Goal: Find specific fact: Find specific fact

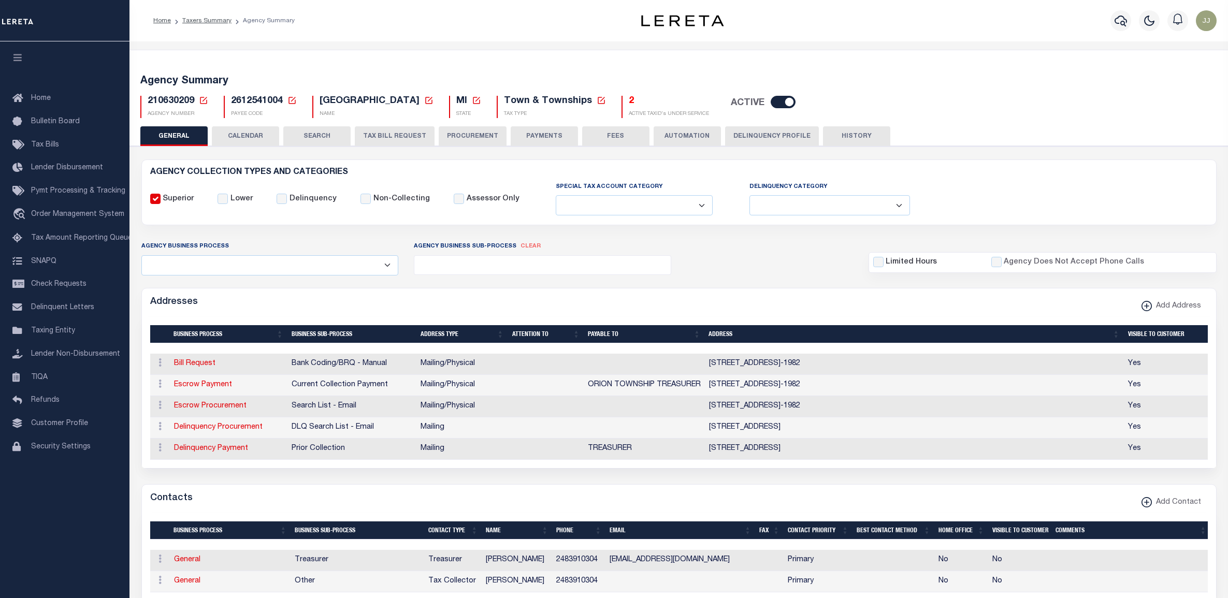
select select
click at [203, 99] on icon at bounding box center [203, 100] width 9 height 9
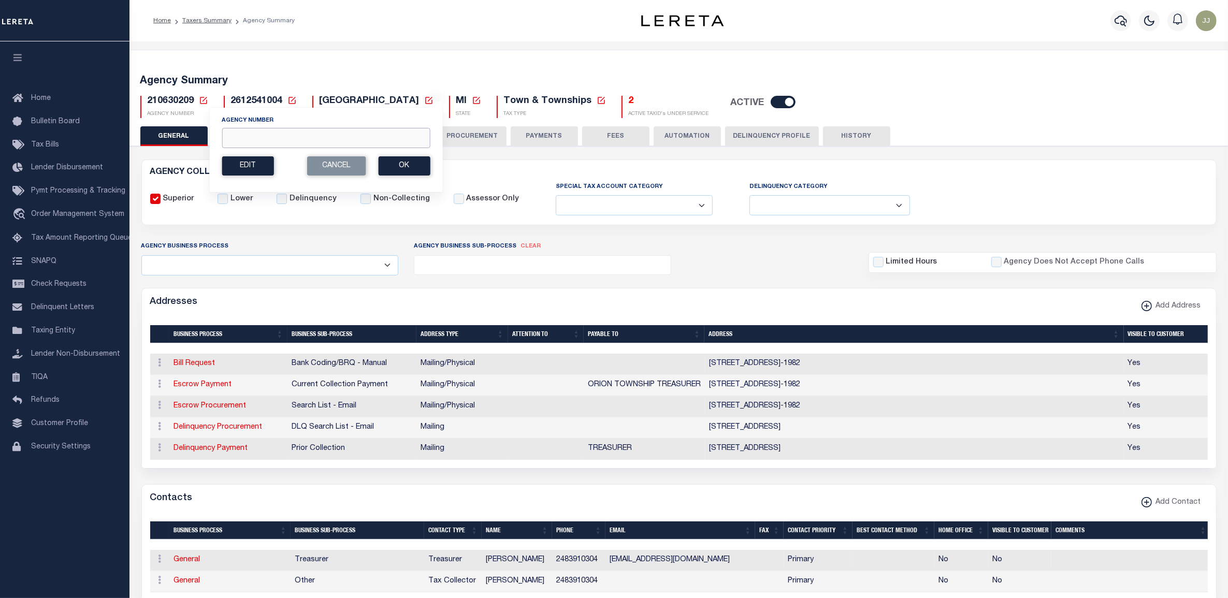
click at [246, 138] on input "Agency Number" at bounding box center [326, 138] width 208 height 20
type input "220080000"
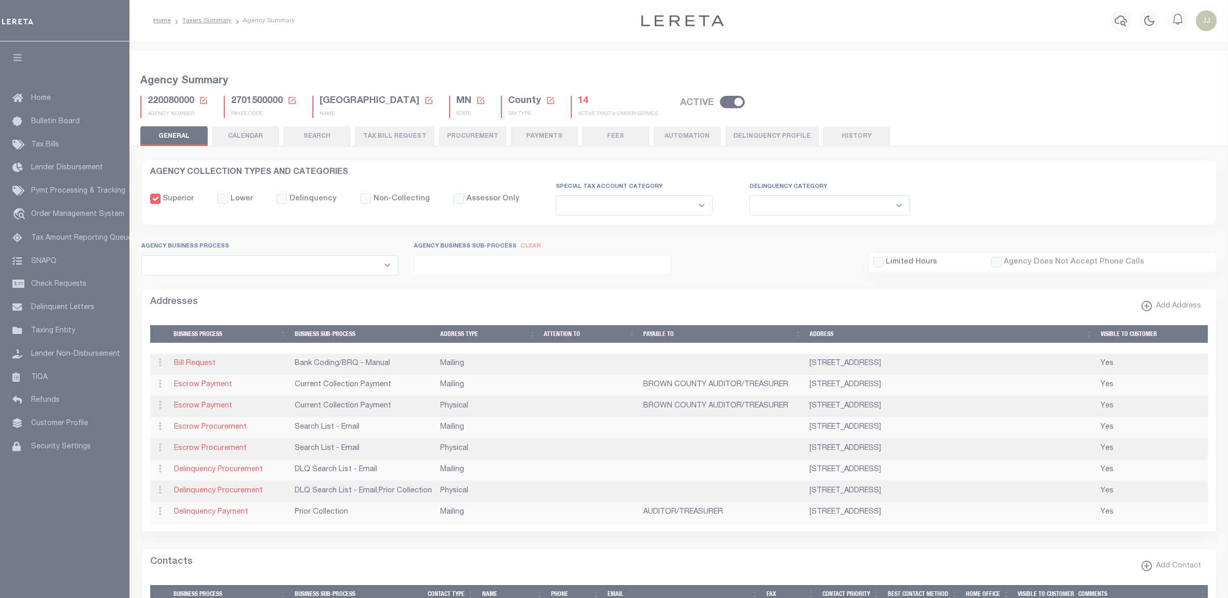
select select
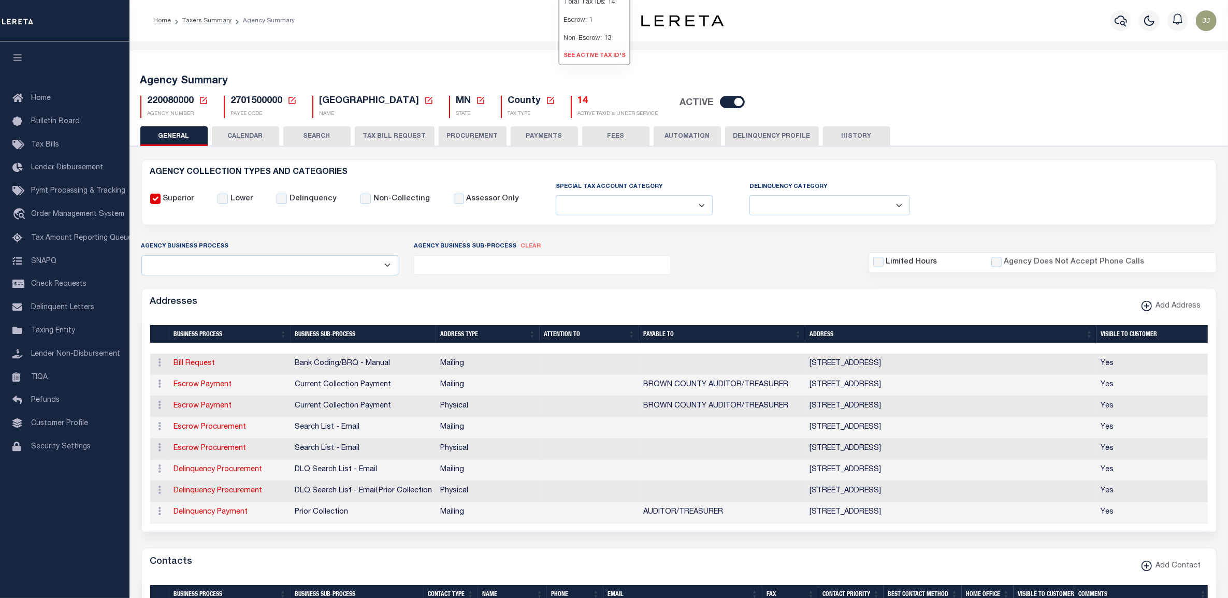
click at [560, 65] on link "See Active Tax ID's" at bounding box center [594, 56] width 70 height 17
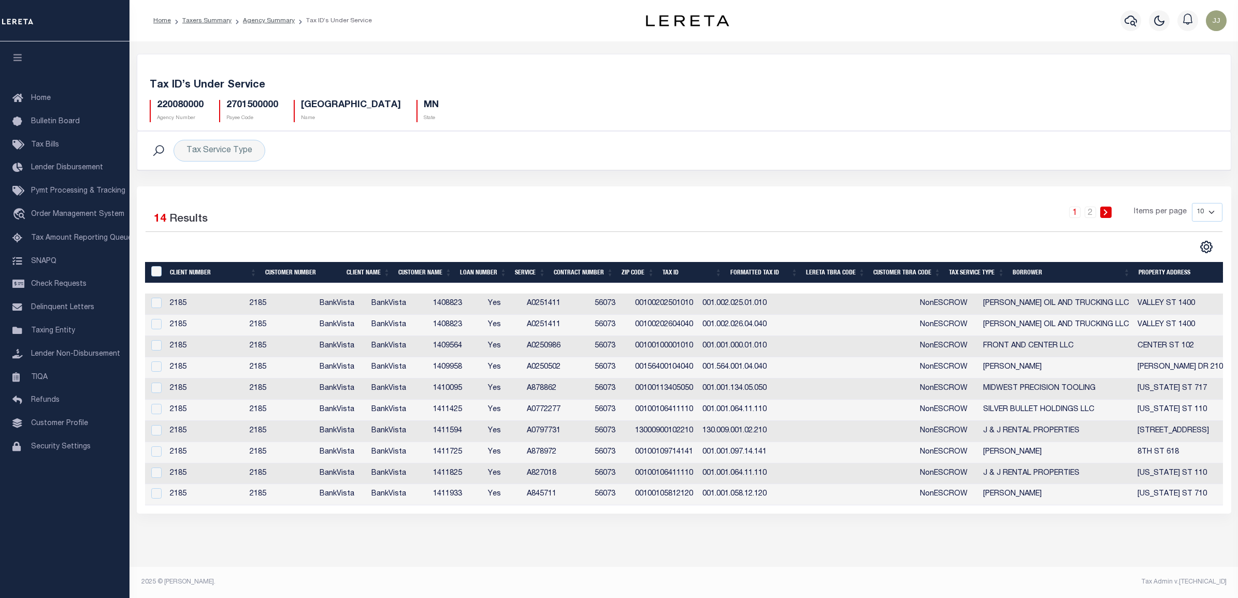
click at [985, 270] on th "Tax Service Type" at bounding box center [977, 272] width 64 height 21
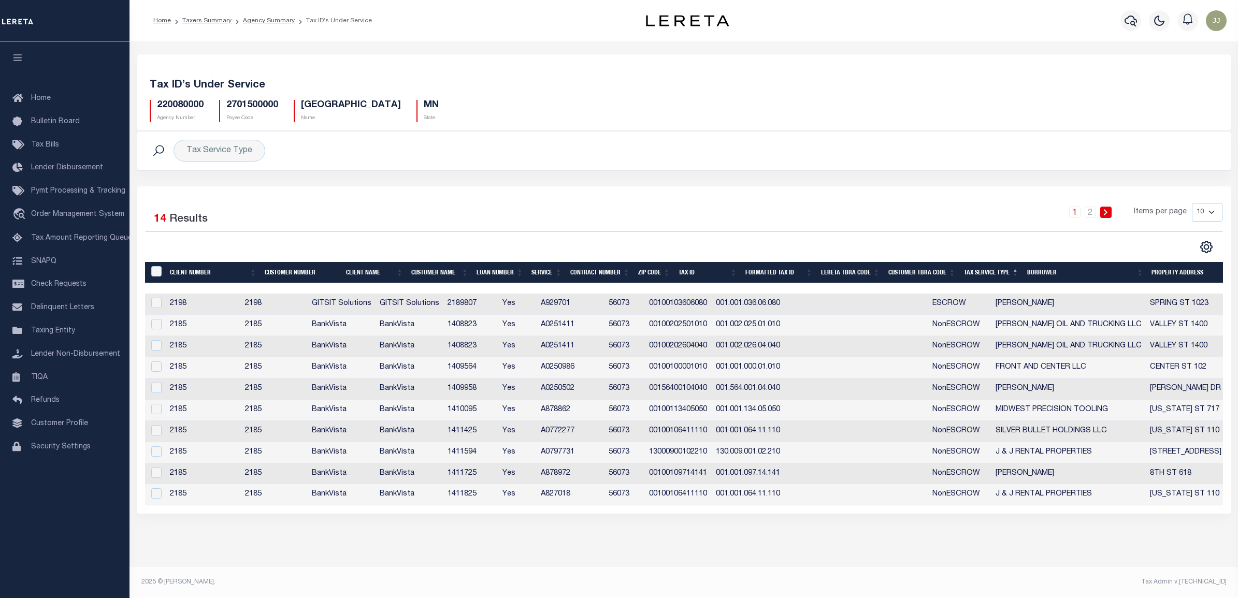
click at [712, 308] on td "00100103606080" at bounding box center [678, 304] width 67 height 21
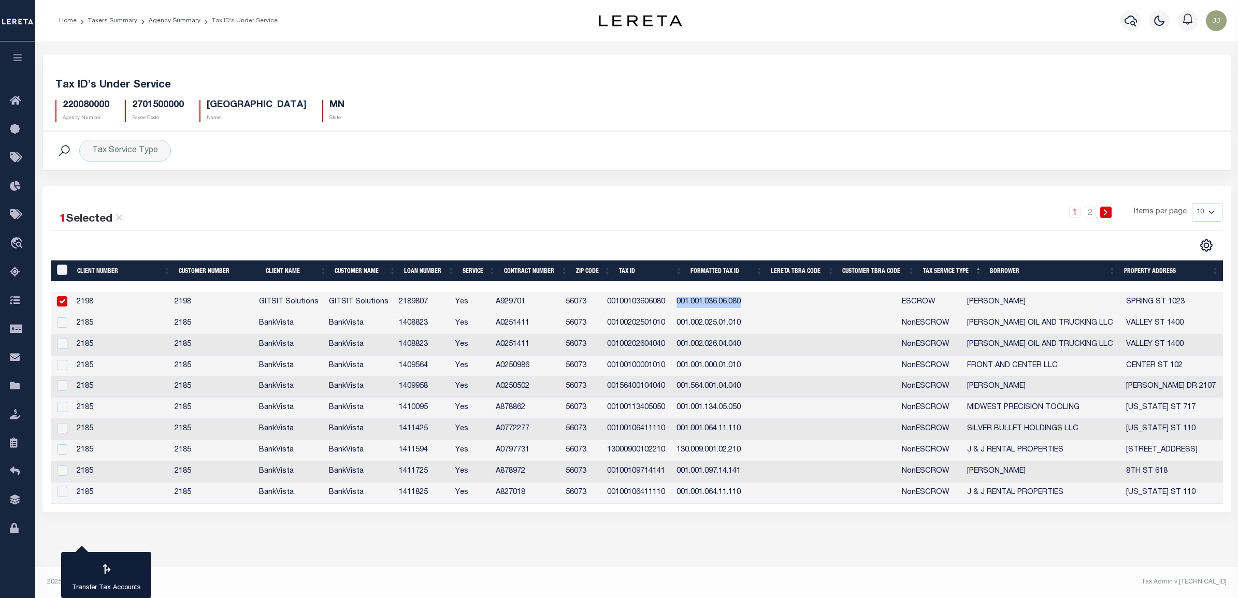
click at [726, 308] on td "001.001.036.06.080" at bounding box center [711, 302] width 78 height 21
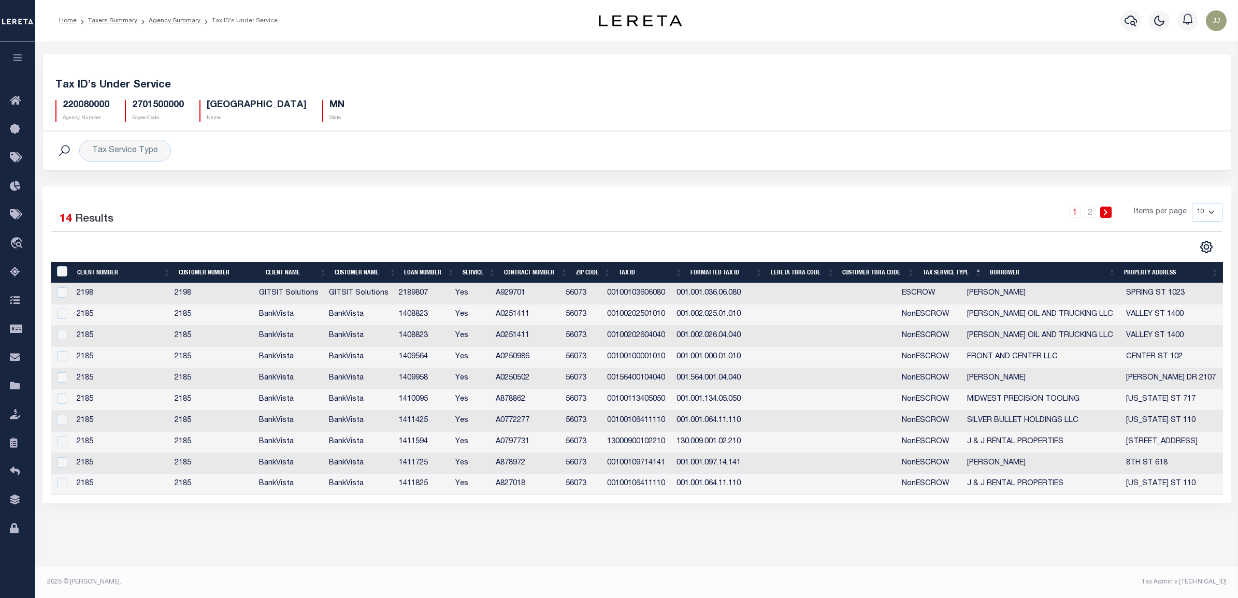
click at [652, 294] on td "00100103606080" at bounding box center [637, 293] width 69 height 21
checkbox input "false"
copy td "00100103606080"
